Goal: Transaction & Acquisition: Purchase product/service

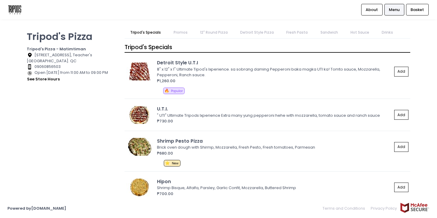
click at [61, 59] on div "Location Created with Sketch. 84M Matimtiman street, Teacher's Village East. QC" at bounding box center [72, 58] width 90 height 12
click at [394, 8] on span "Menu" at bounding box center [394, 10] width 11 height 6
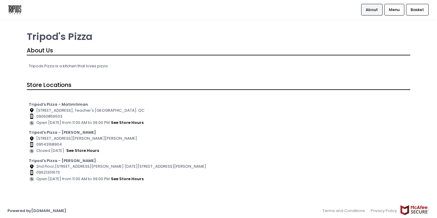
click at [57, 164] on div "Location Created with Sketch. [STREET_ADDRESS][PERSON_NAME] [DATE][STREET_ADDRE…" at bounding box center [219, 166] width 380 height 6
click at [57, 161] on b "Tripod's Pizza - [PERSON_NAME]" at bounding box center [62, 161] width 67 height 6
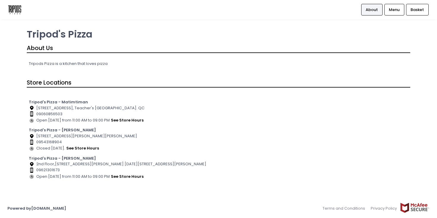
click at [52, 175] on div "Store Hours Created with Sketch. Open [DATE] from 11:00 AM to 09:00 PM see stor…" at bounding box center [219, 176] width 380 height 7
click at [397, 12] on span "Menu" at bounding box center [394, 10] width 11 height 6
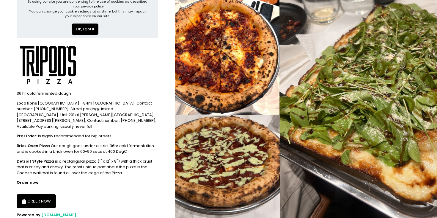
scroll to position [14, 0]
click at [38, 193] on button "ORDER NOW" at bounding box center [36, 200] width 39 height 14
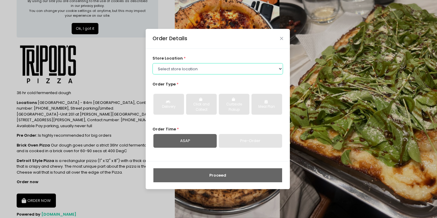
click at [191, 69] on select "Select store location Tripod's Pizza - Matimtiman Tripod's Pizza - [PERSON_NAME…" at bounding box center [217, 68] width 131 height 11
select select "67fb827a5452995f55066880"
click at [152, 63] on select "Select store location Tripod's Pizza - Matimtiman Tripod's Pizza - [PERSON_NAME…" at bounding box center [217, 68] width 131 height 11
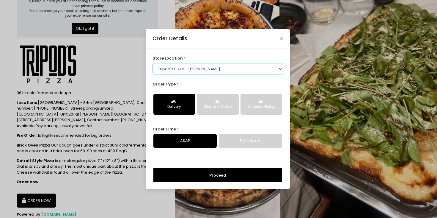
scroll to position [28, 0]
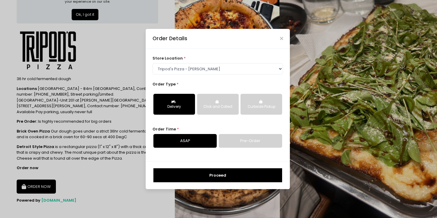
click at [242, 138] on link "Pre-Order" at bounding box center [250, 141] width 63 height 14
select select "[DATE]"
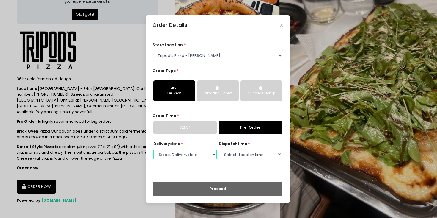
click at [199, 157] on select "Select Delivery date [DATE] [DATE] [DATE] [DATE] [DATE] [DATE]" at bounding box center [184, 153] width 63 height 11
click at [244, 153] on select "Select dispatch time 05:30 PM - 06:00 PM 06:00 PM - 06:30 PM 06:30 PM - 07:00 P…" at bounding box center [250, 153] width 63 height 11
click at [219, 148] on select "Select dispatch time 05:30 PM - 06:00 PM 06:00 PM - 06:30 PM 06:30 PM - 07:00 P…" at bounding box center [250, 153] width 63 height 11
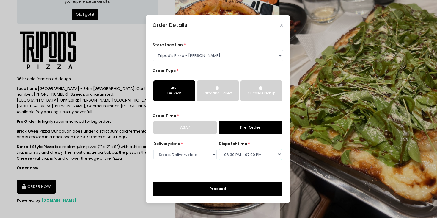
click at [243, 156] on select "Select dispatch time 05:30 PM - 06:00 PM 06:00 PM - 06:30 PM 06:30 PM - 07:00 P…" at bounding box center [250, 153] width 63 height 11
select select "18:00"
click at [219, 148] on select "Select dispatch time 05:30 PM - 06:00 PM 06:00 PM - 06:30 PM 06:30 PM - 07:00 P…" at bounding box center [250, 153] width 63 height 11
click at [225, 189] on button "Proceed" at bounding box center [217, 188] width 129 height 14
